Goal: Task Accomplishment & Management: Manage account settings

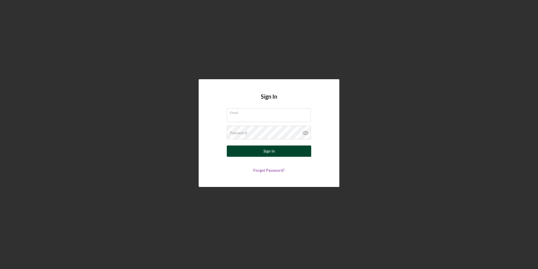
type input "[EMAIL_ADDRESS][DOMAIN_NAME]"
click at [307, 152] on button "Sign In" at bounding box center [269, 150] width 84 height 11
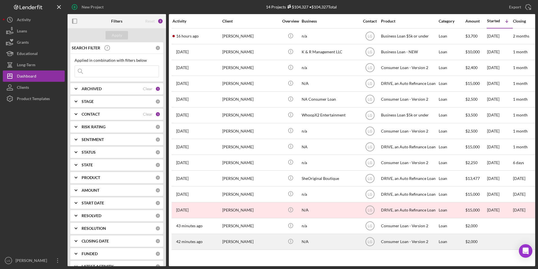
click at [250, 240] on div "[PERSON_NAME]" at bounding box center [250, 241] width 56 height 15
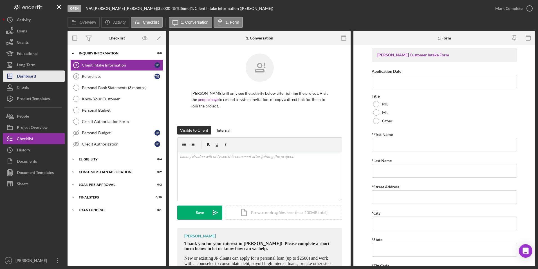
click at [29, 74] on div "Dashboard" at bounding box center [26, 76] width 19 height 13
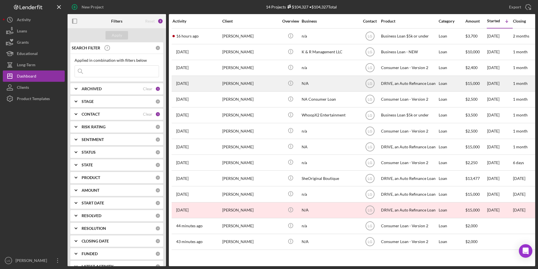
click at [332, 84] on div "N/A" at bounding box center [330, 83] width 56 height 15
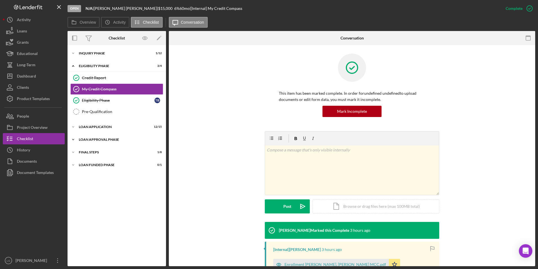
click at [111, 136] on div "Icon/Expander Loan Approval Phase 0 / 2" at bounding box center [117, 139] width 99 height 11
click at [94, 176] on div "FINAL STEPS" at bounding box center [119, 177] width 80 height 3
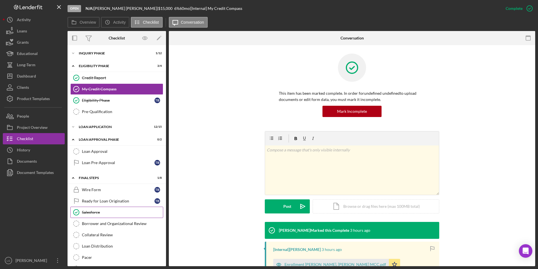
scroll to position [26, 0]
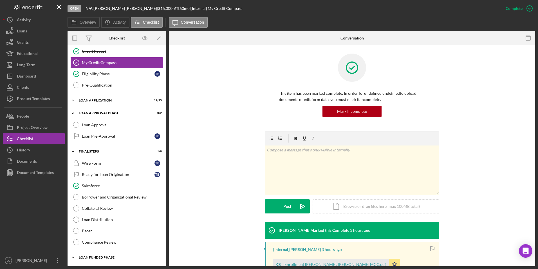
click at [100, 256] on div "Loan Funded Phase" at bounding box center [119, 256] width 80 height 3
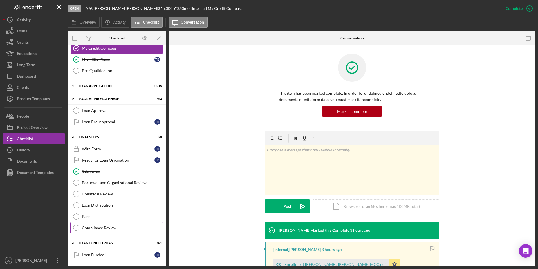
scroll to position [0, 0]
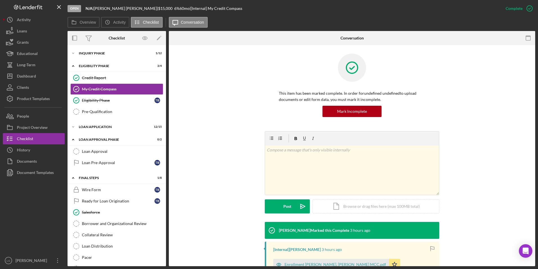
click at [252, 108] on div "This item has been marked complete. In order for undefined undefined to upload …" at bounding box center [352, 91] width 350 height 77
click at [98, 53] on div "Inquiry Phase" at bounding box center [119, 53] width 80 height 3
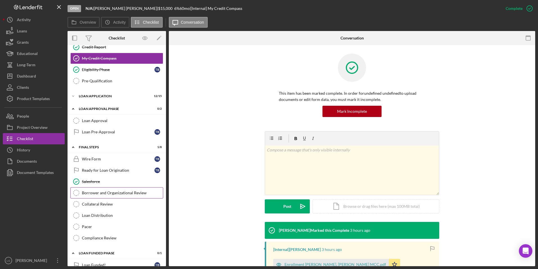
scroll to position [179, 0]
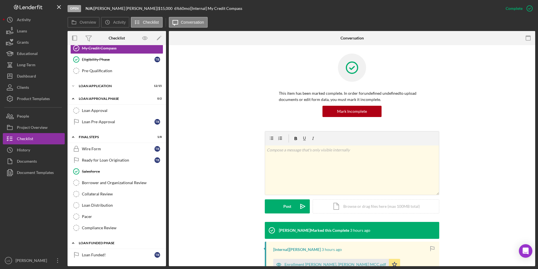
click at [100, 245] on div "Icon/Expander Loan Funded Phase 0 / 1" at bounding box center [117, 243] width 99 height 12
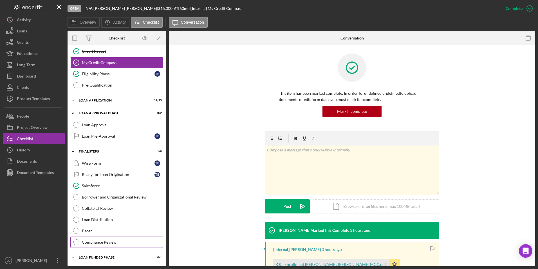
click at [100, 244] on link "Compliance Review Compliance Review" at bounding box center [116, 241] width 93 height 11
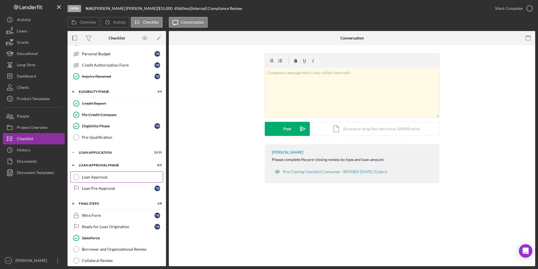
scroll to position [141, 0]
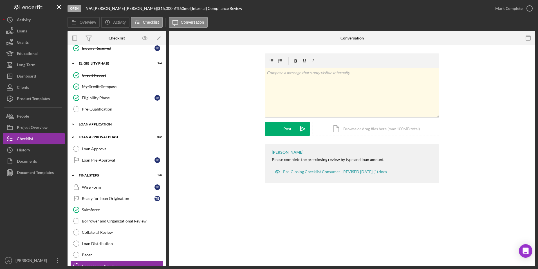
click at [75, 124] on icon "Icon/Expander" at bounding box center [73, 124] width 11 height 11
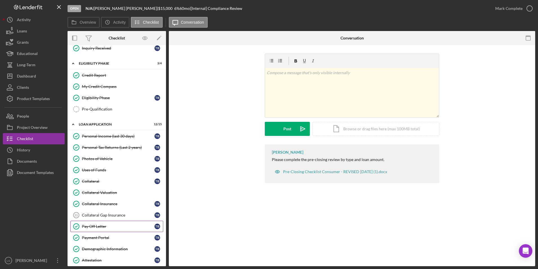
scroll to position [225, 0]
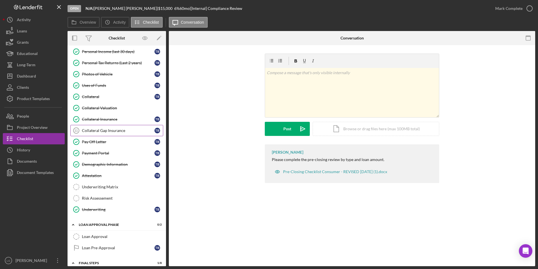
click at [113, 127] on link "Collateral Gap Insurance 11 Collateral Gap Insurance T B" at bounding box center [116, 130] width 93 height 11
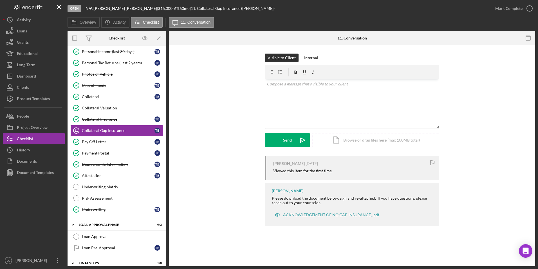
click at [352, 137] on div "Icon/Document Browse or drag files here (max 100MB total) Tap to choose files o…" at bounding box center [376, 140] width 127 height 14
click at [286, 139] on div "Upload" at bounding box center [287, 140] width 13 height 14
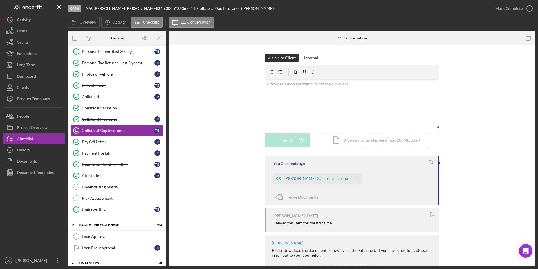
click at [351, 179] on icon "Icon/Star" at bounding box center [356, 178] width 11 height 11
click at [495, 8] on button "Mark Complete" at bounding box center [513, 8] width 46 height 11
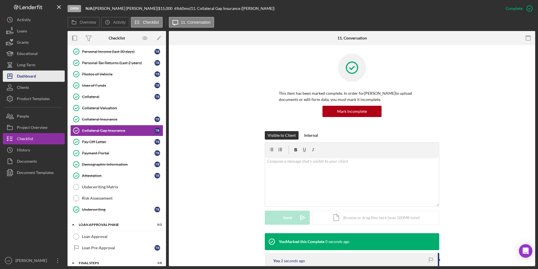
drag, startPoint x: 18, startPoint y: 74, endPoint x: 47, endPoint y: 73, distance: 28.8
click at [18, 74] on div "Dashboard" at bounding box center [26, 76] width 19 height 13
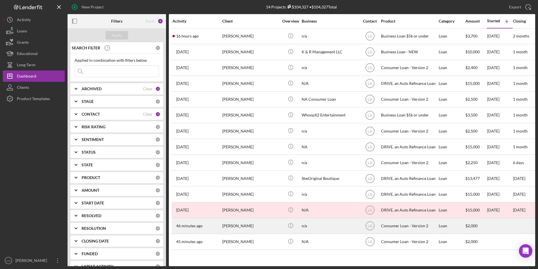
click at [239, 227] on div "[PERSON_NAME]" at bounding box center [250, 225] width 56 height 15
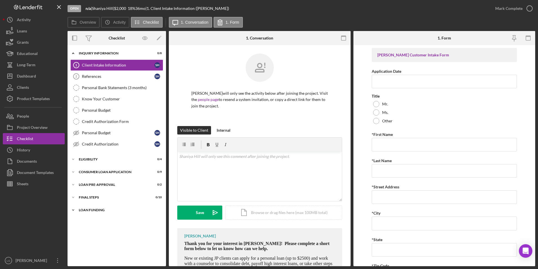
drag, startPoint x: 98, startPoint y: 210, endPoint x: 93, endPoint y: 200, distance: 11.2
click at [98, 210] on div "Loan Funding" at bounding box center [113, 209] width 69 height 3
drag, startPoint x: 93, startPoint y: 200, endPoint x: 92, endPoint y: 189, distance: 11.3
click at [93, 200] on div "Icon/Expander FINAL STEPS 0 / 10" at bounding box center [117, 196] width 99 height 11
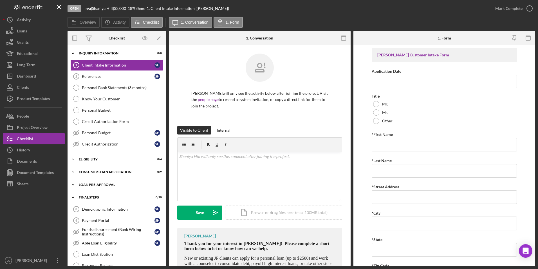
drag, startPoint x: 91, startPoint y: 186, endPoint x: 90, endPoint y: 175, distance: 11.1
click at [91, 186] on div "Icon/Expander Loan Pre-Approval 0 / 2" at bounding box center [117, 184] width 99 height 11
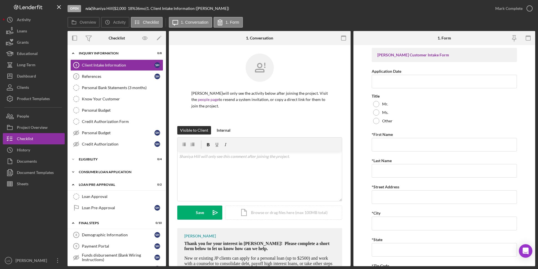
click at [88, 171] on div "Consumer Loan Application" at bounding box center [119, 171] width 80 height 3
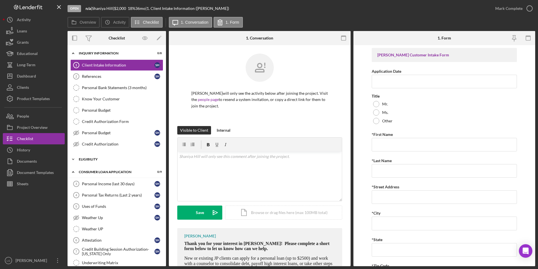
click at [88, 161] on div "Icon/Expander Eligibility 0 / 4" at bounding box center [117, 158] width 99 height 11
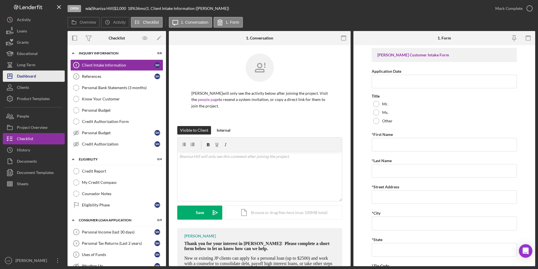
click at [38, 75] on button "Icon/Dashboard Dashboard" at bounding box center [34, 75] width 62 height 11
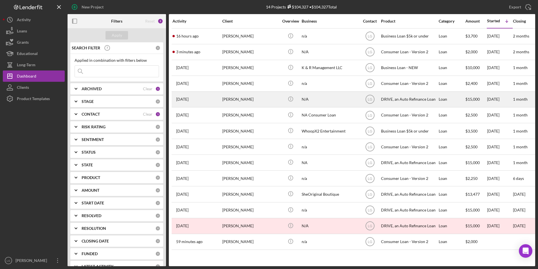
click at [226, 103] on div "[PERSON_NAME]" at bounding box center [250, 99] width 56 height 15
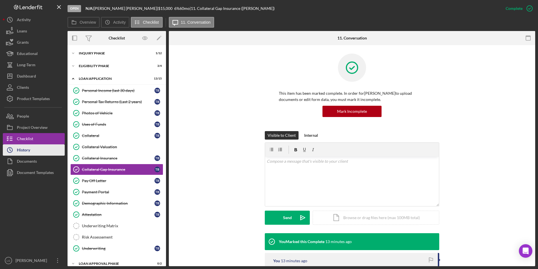
scroll to position [14, 0]
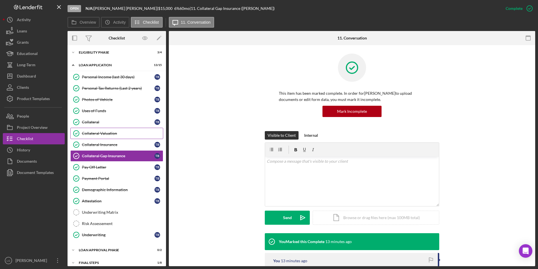
click at [91, 128] on link "Collateral Valuation Collateral Valuation" at bounding box center [116, 133] width 93 height 11
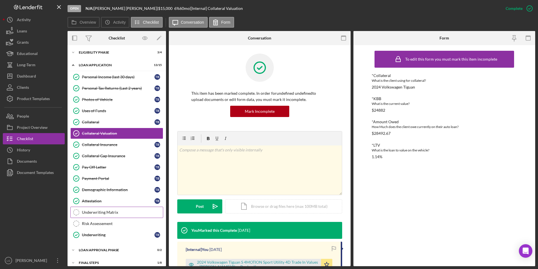
click at [106, 212] on div "Underwriting Matrix" at bounding box center [122, 212] width 81 height 5
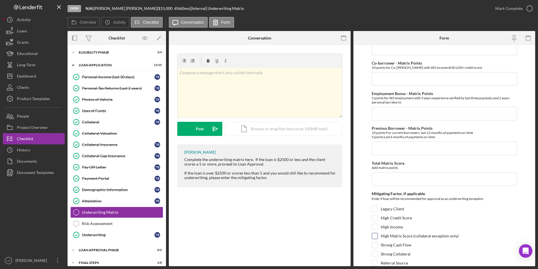
scroll to position [201, 0]
